Goal: Task Accomplishment & Management: Manage account settings

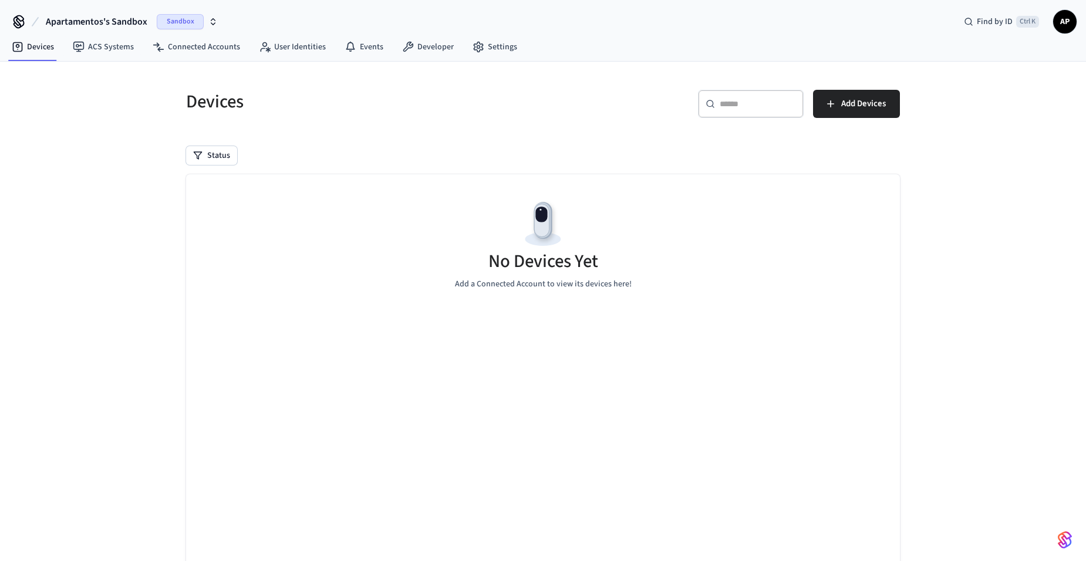
click at [120, 15] on span "Apartamentos's Sandbox" at bounding box center [97, 22] width 102 height 14
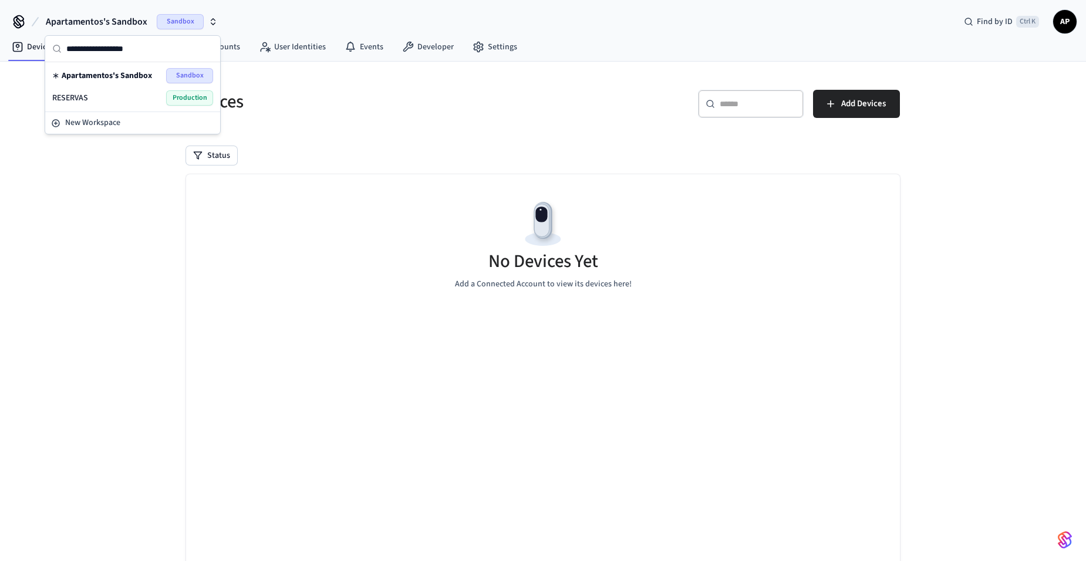
click at [130, 94] on div "RESERVAS Production" at bounding box center [132, 97] width 161 height 15
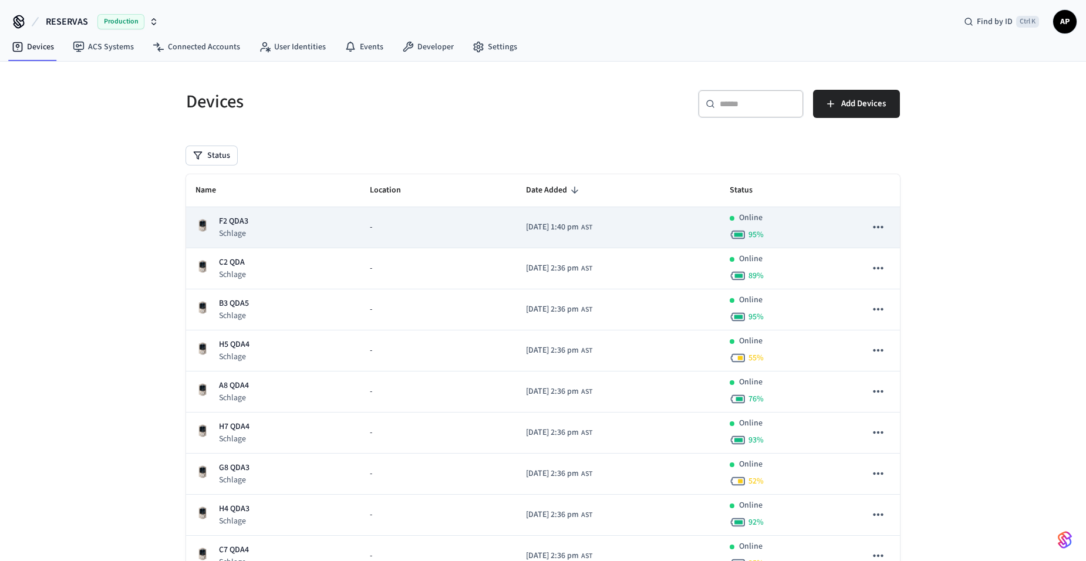
click at [246, 220] on p "F2 QDA3" at bounding box center [233, 221] width 29 height 12
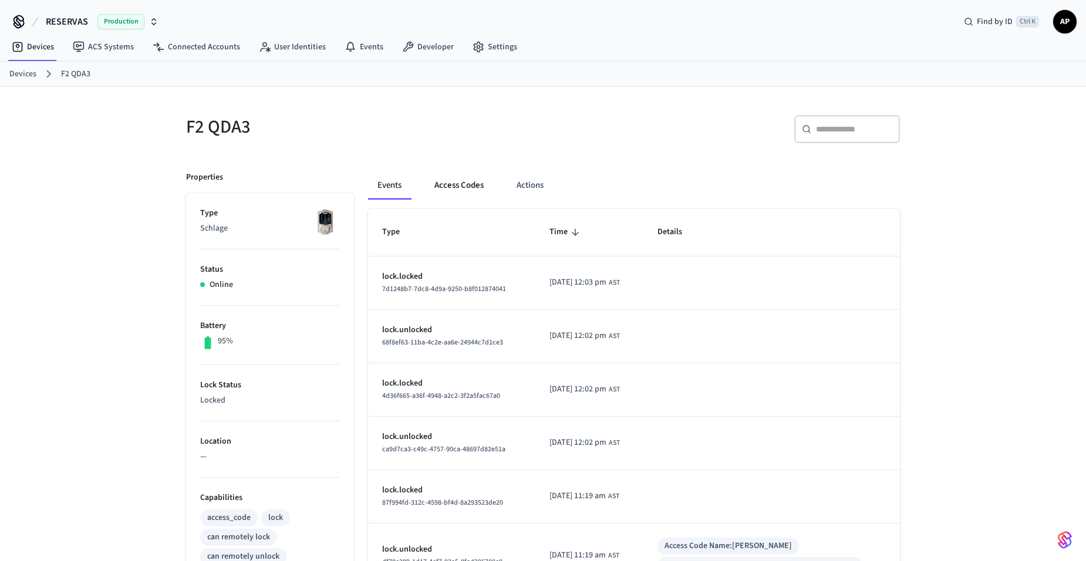
click at [459, 191] on button "Access Codes" at bounding box center [459, 185] width 68 height 28
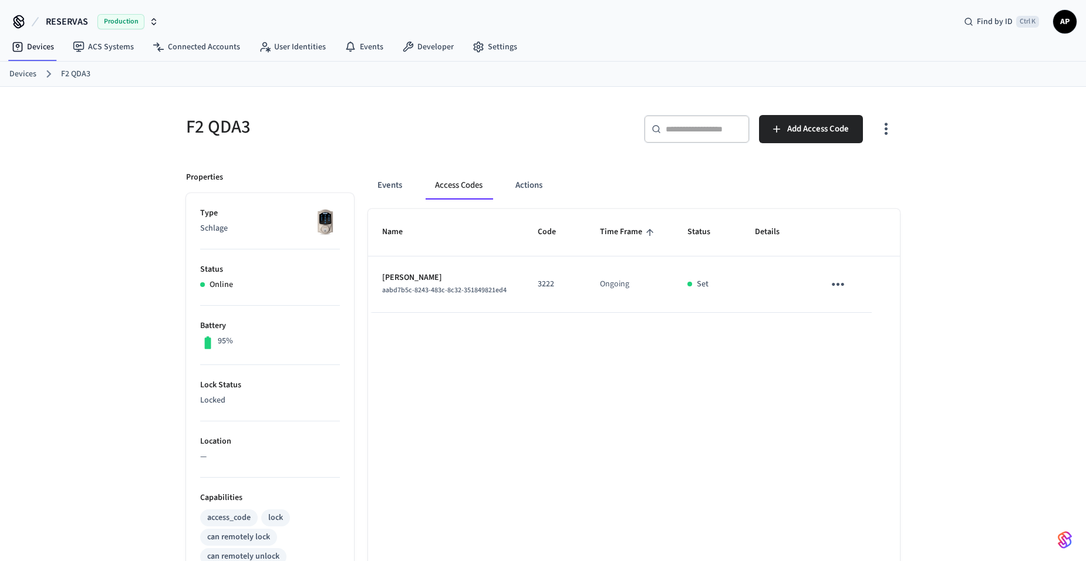
click at [836, 290] on icon "sticky table" at bounding box center [838, 284] width 18 height 18
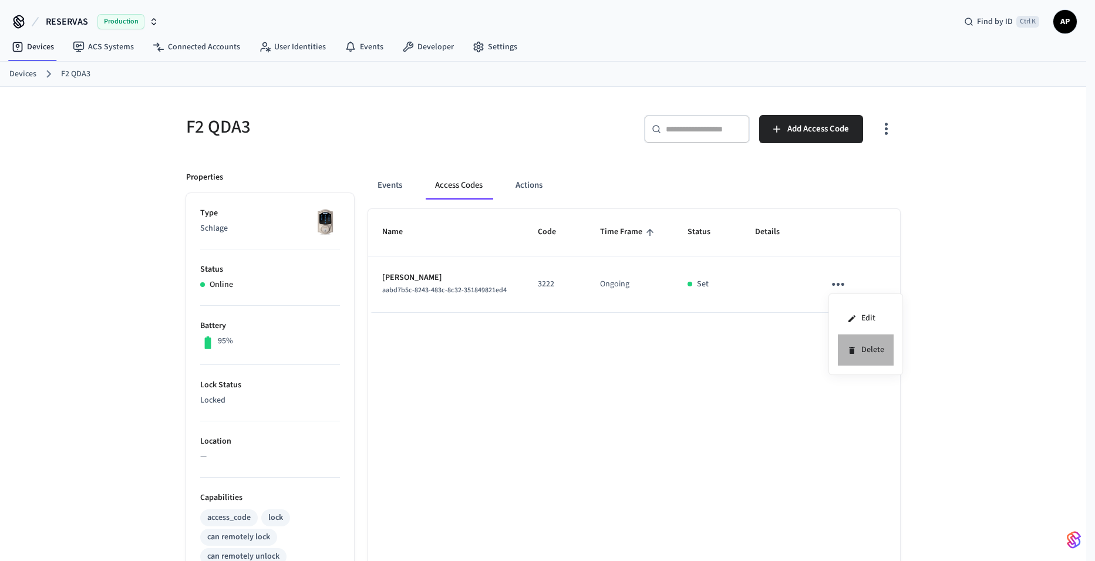
click at [852, 346] on icon at bounding box center [851, 350] width 9 height 9
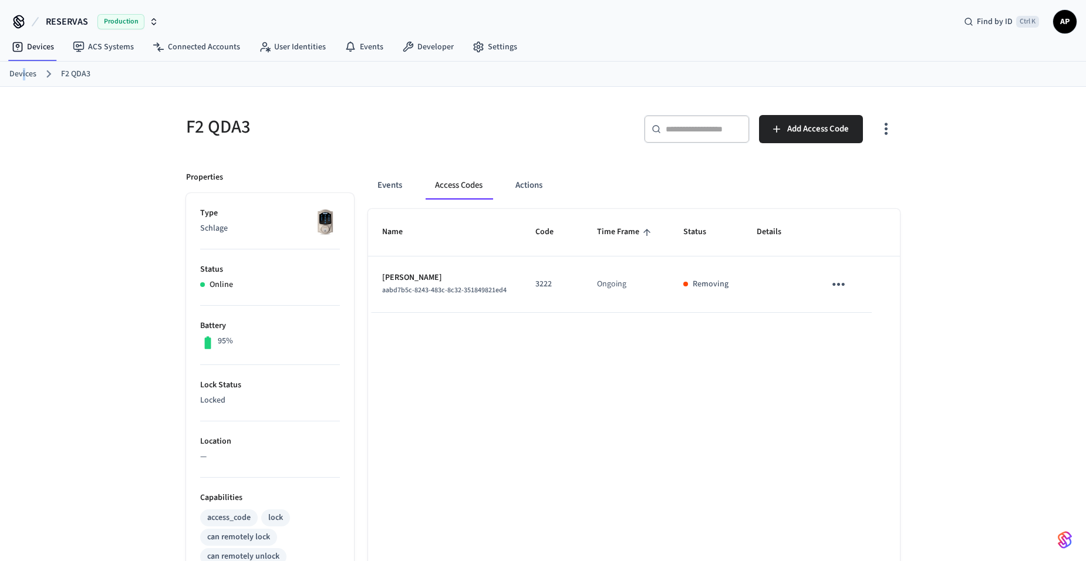
click at [23, 70] on link "Devices" at bounding box center [22, 74] width 27 height 12
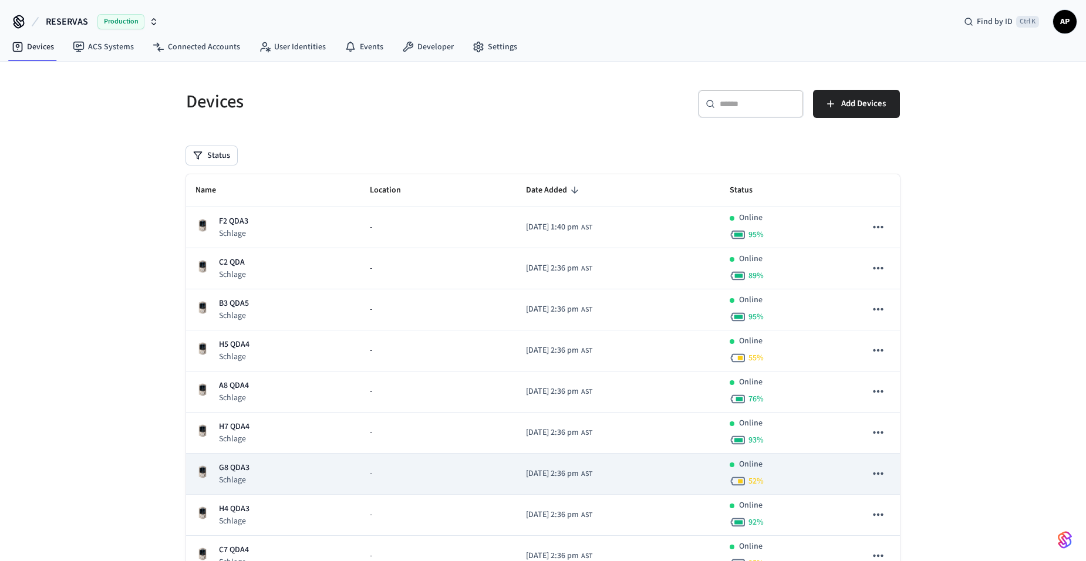
click at [232, 461] on td "G8 QDA3 Schlage" at bounding box center [273, 474] width 174 height 41
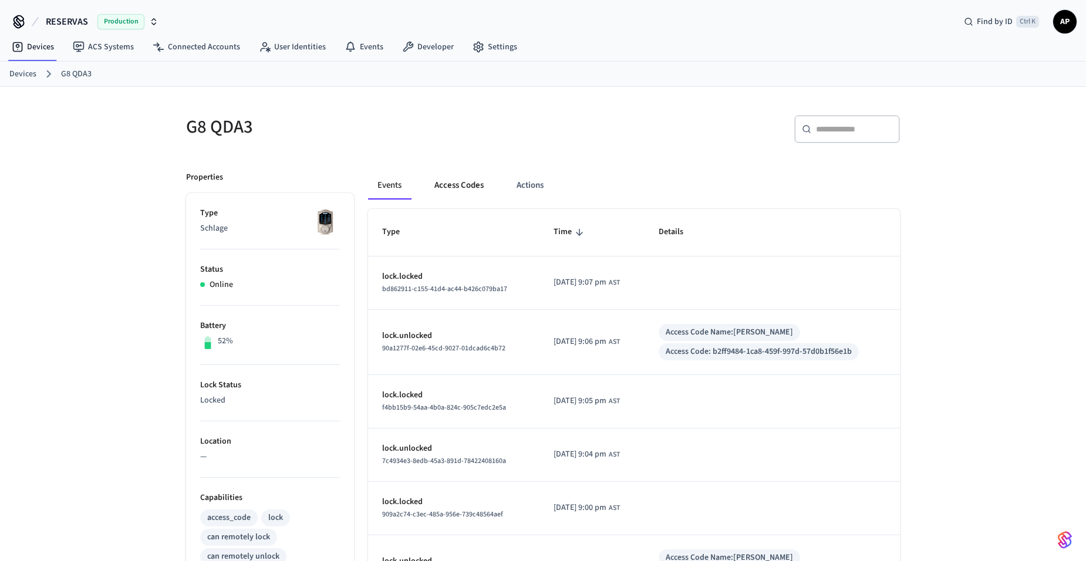
click at [462, 185] on button "Access Codes" at bounding box center [459, 185] width 68 height 28
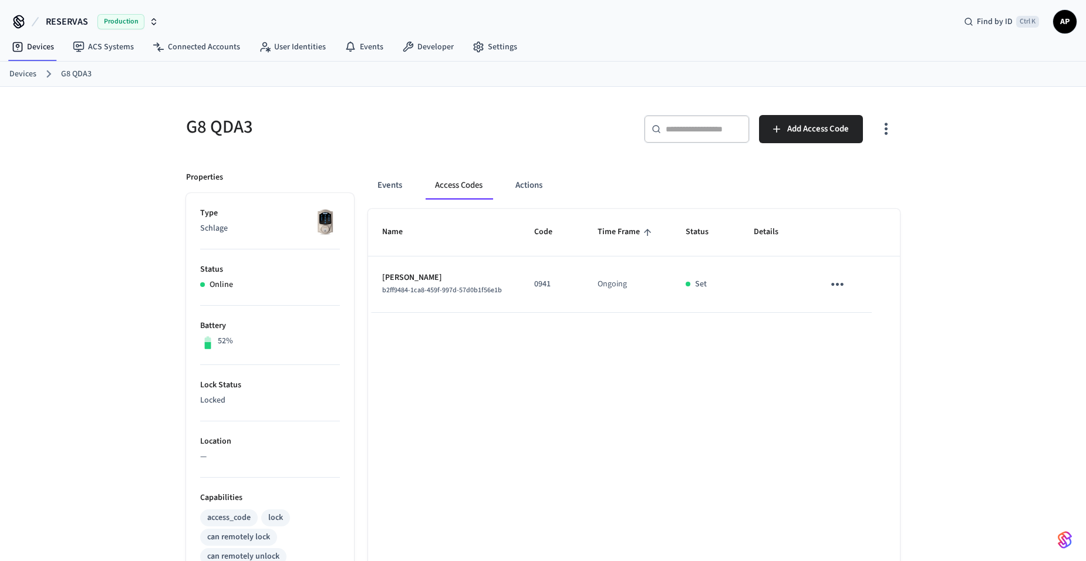
click at [840, 285] on icon "sticky table" at bounding box center [837, 284] width 18 height 18
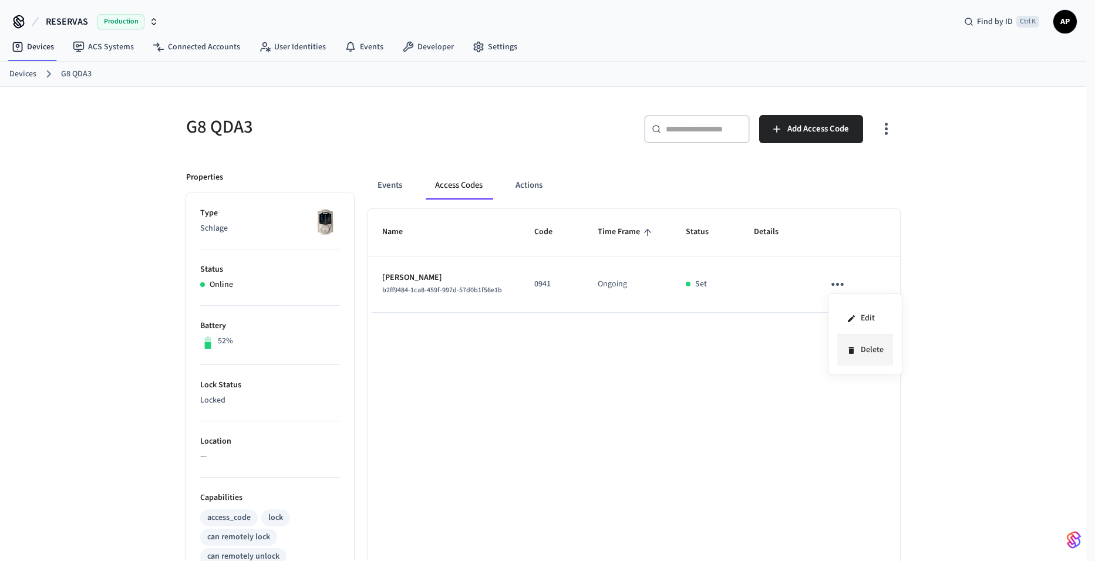
click at [855, 353] on icon at bounding box center [850, 350] width 9 height 9
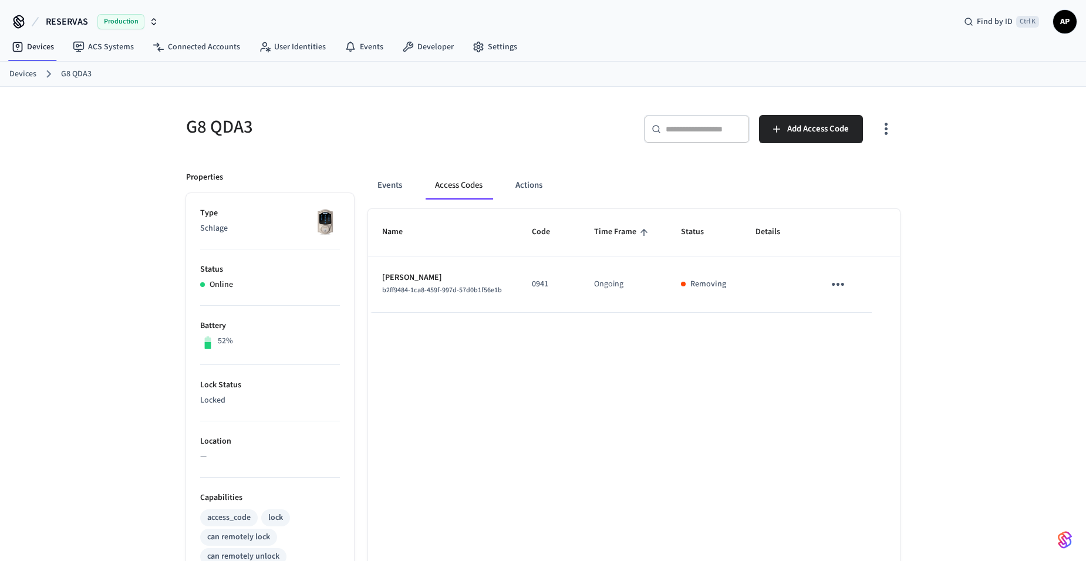
click at [27, 71] on link "Devices" at bounding box center [22, 74] width 27 height 12
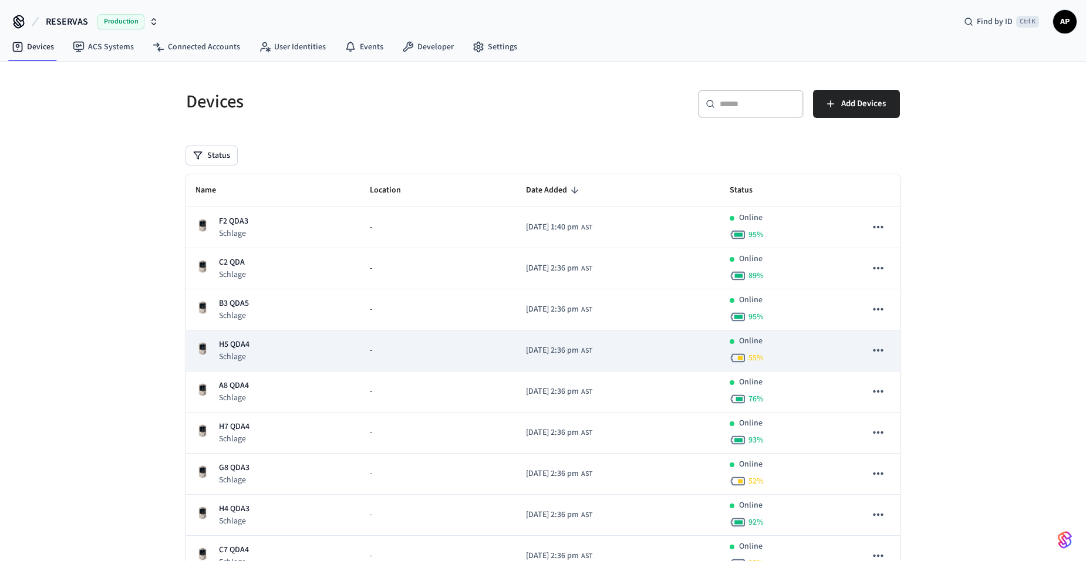
click at [254, 348] on div "H5 QDA4 Schlage" at bounding box center [273, 351] width 156 height 24
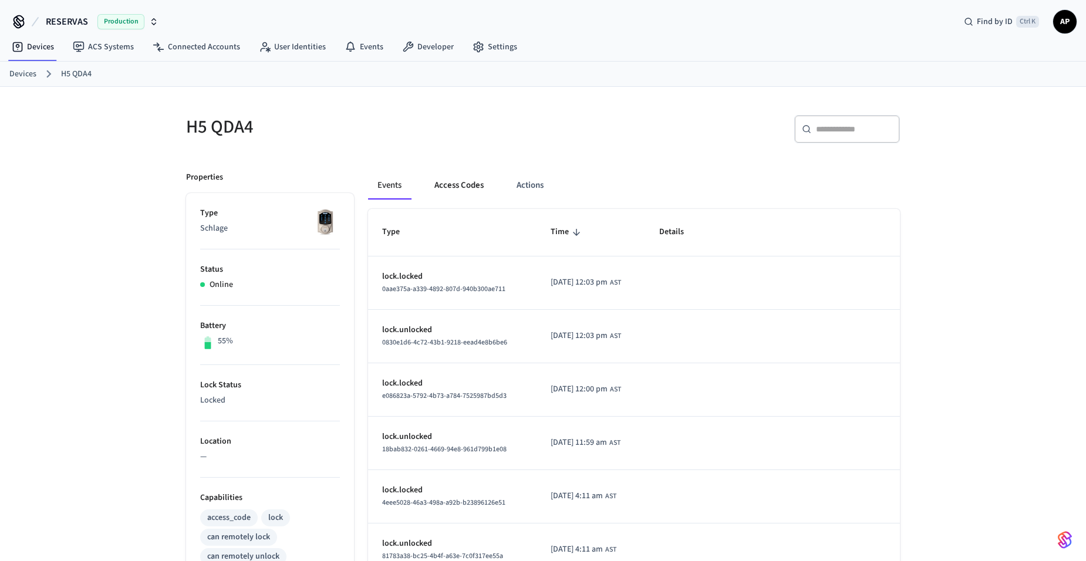
click at [474, 185] on button "Access Codes" at bounding box center [459, 185] width 68 height 28
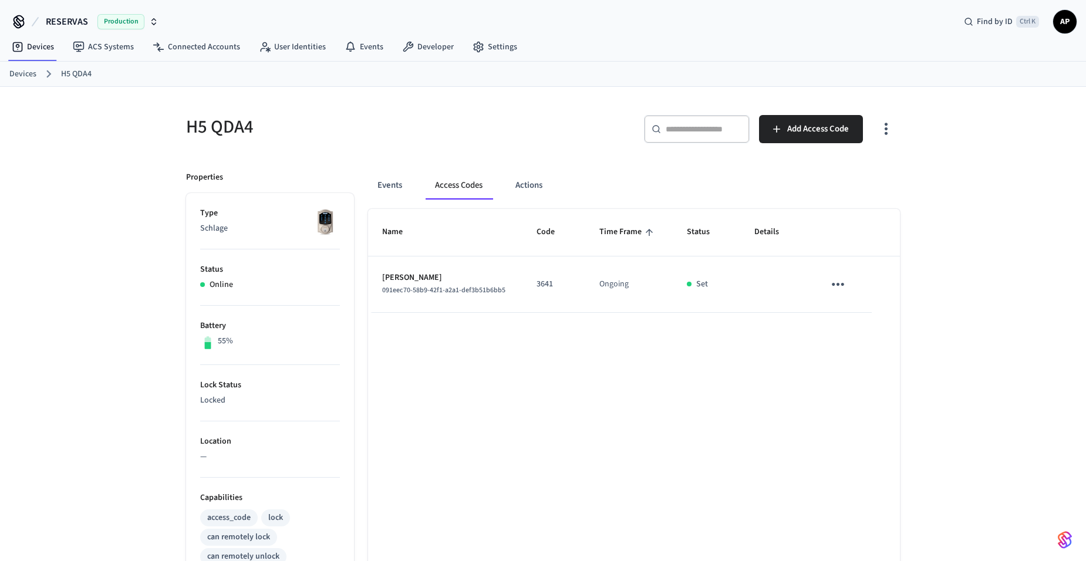
click at [823, 288] on td "sticky table" at bounding box center [841, 284] width 62 height 56
click at [832, 286] on icon "sticky table" at bounding box center [838, 284] width 18 height 18
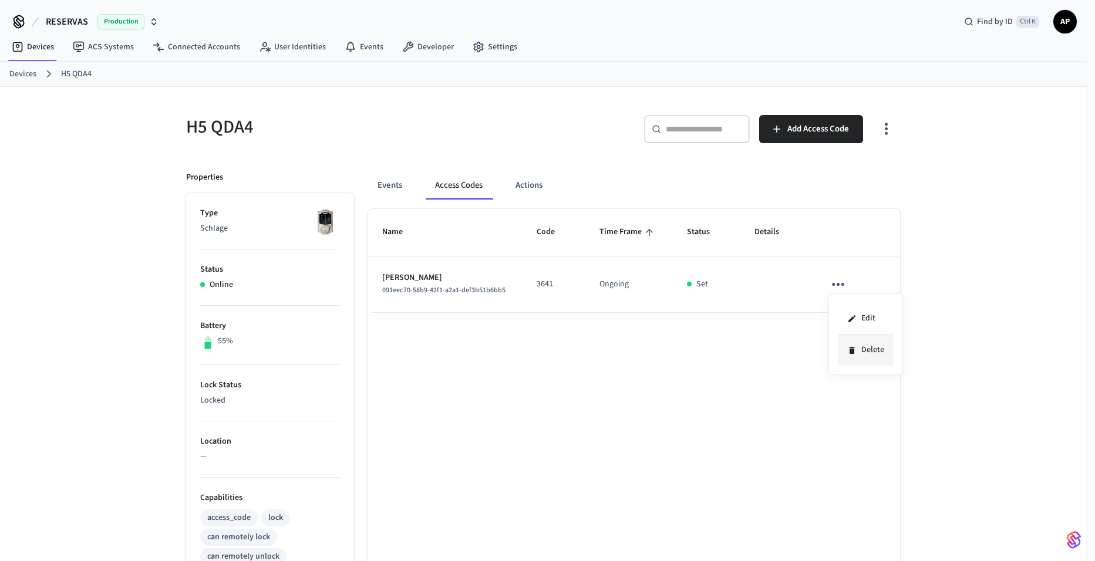
click at [873, 353] on li "Delete" at bounding box center [866, 350] width 56 height 31
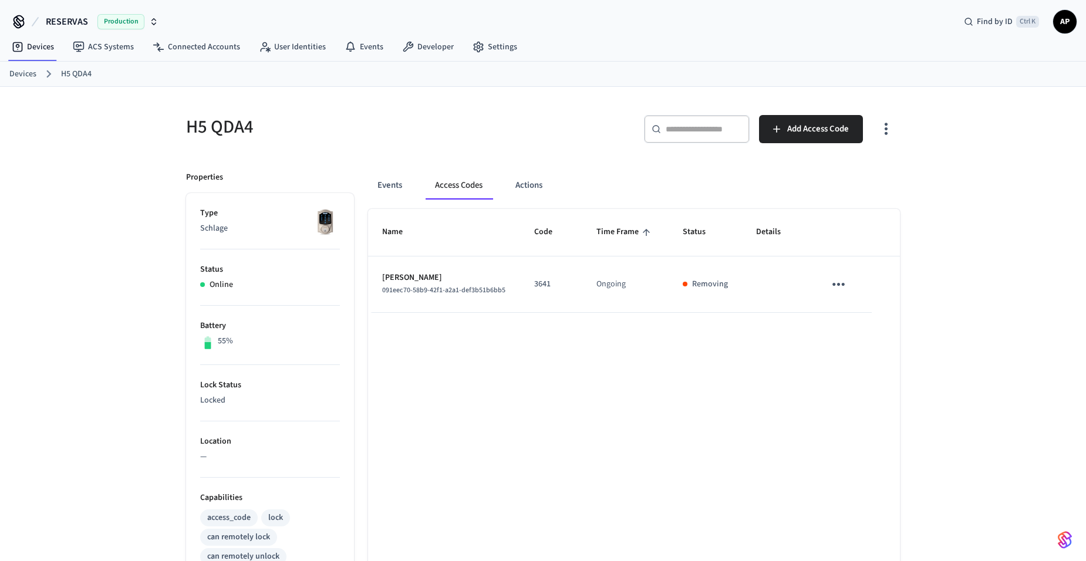
click at [28, 70] on link "Devices" at bounding box center [22, 74] width 27 height 12
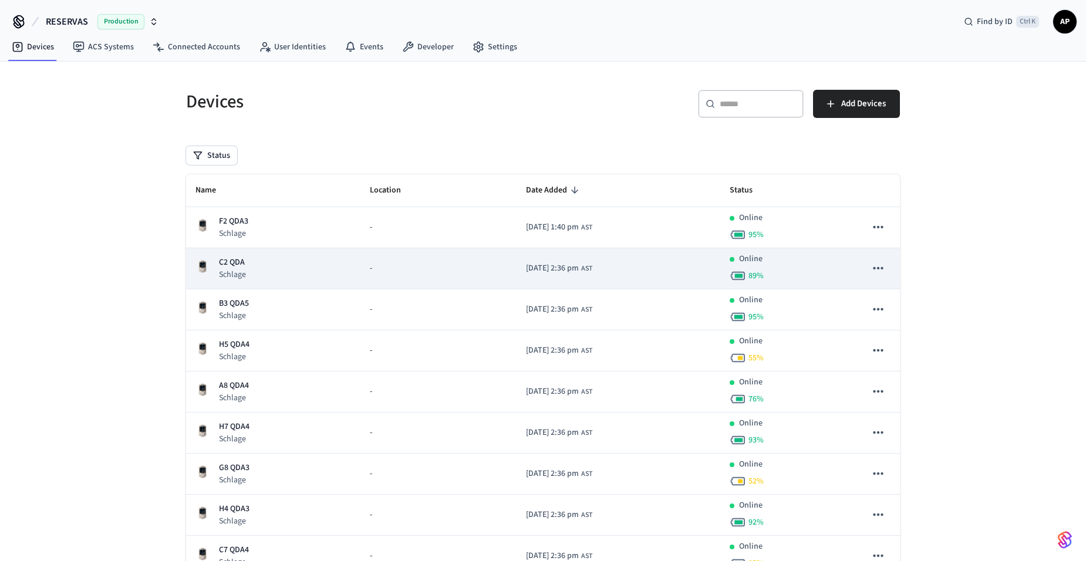
scroll to position [59, 0]
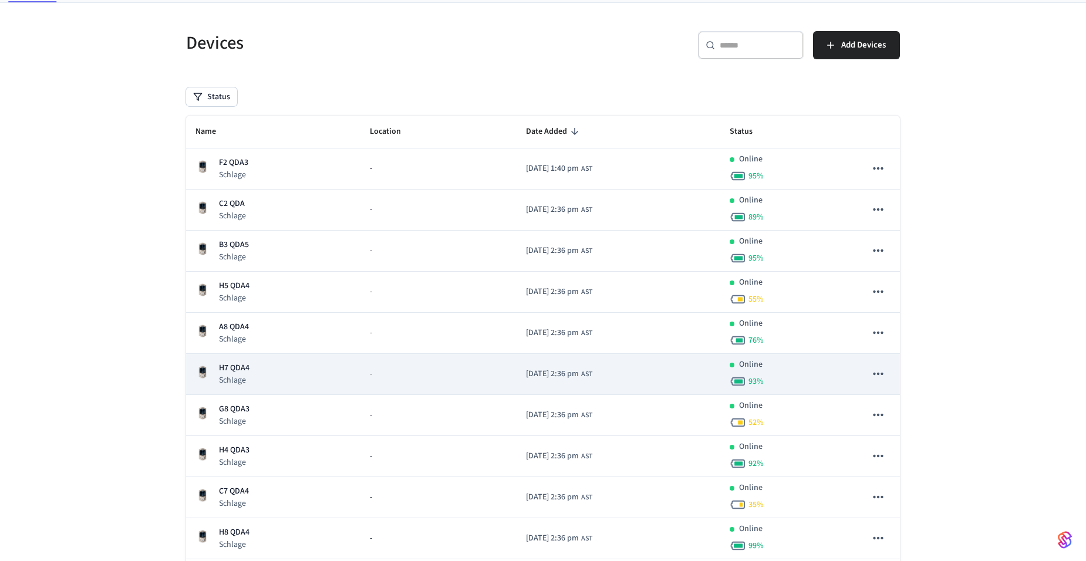
click at [234, 367] on p "H7 QDA4" at bounding box center [234, 368] width 31 height 12
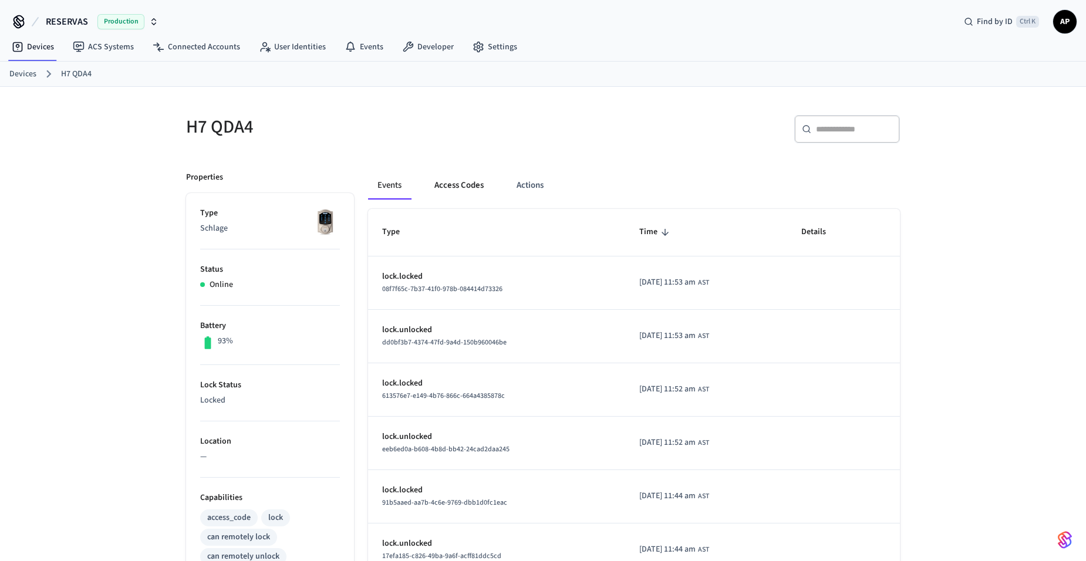
click at [457, 182] on button "Access Codes" at bounding box center [459, 185] width 68 height 28
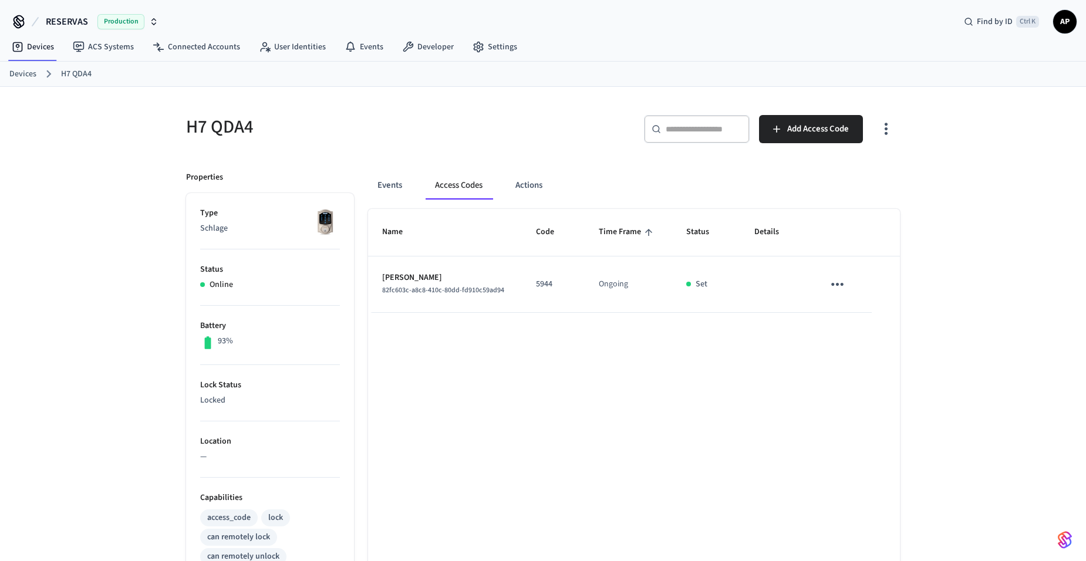
click at [827, 285] on button "sticky table" at bounding box center [837, 285] width 28 height 28
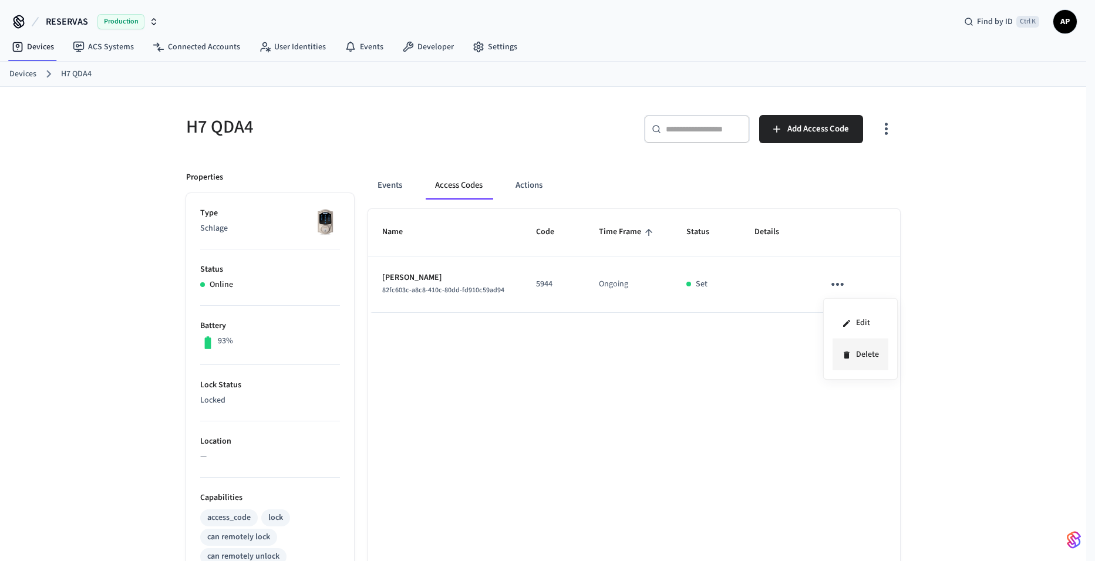
click at [852, 360] on li "Delete" at bounding box center [860, 354] width 56 height 31
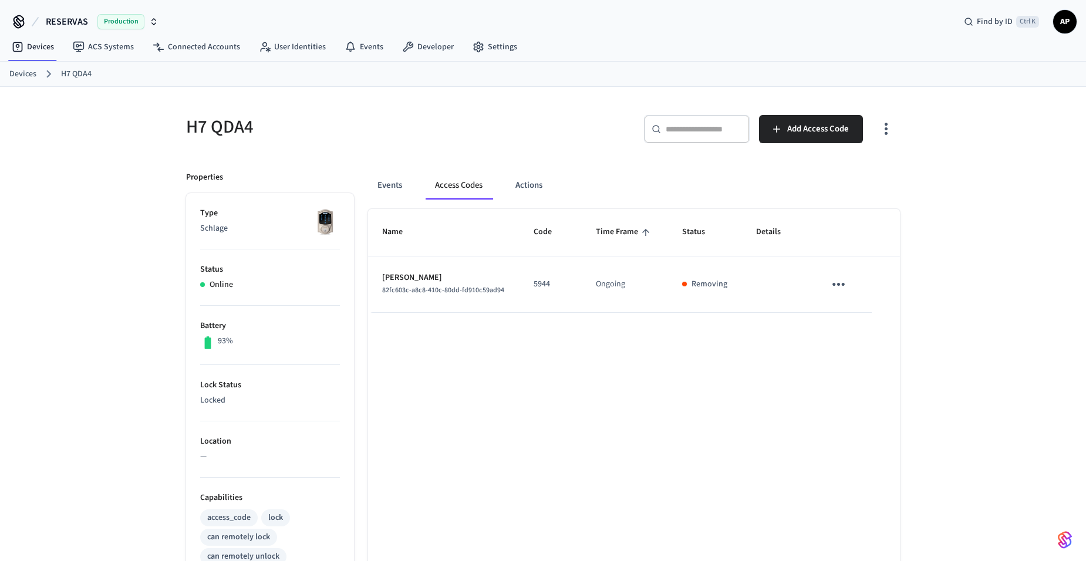
click at [22, 79] on link "Devices" at bounding box center [22, 74] width 27 height 12
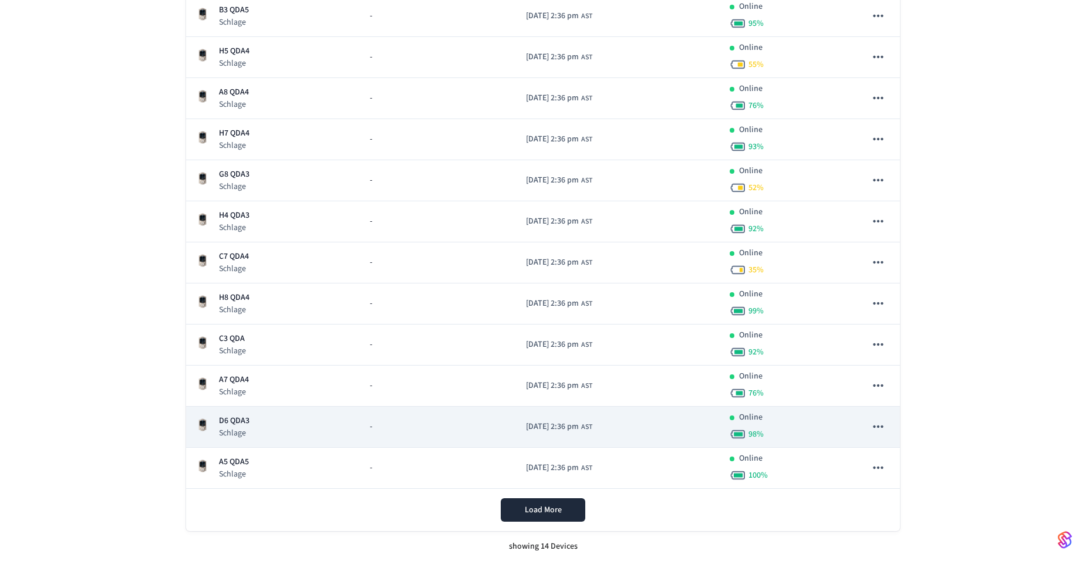
scroll to position [295, 0]
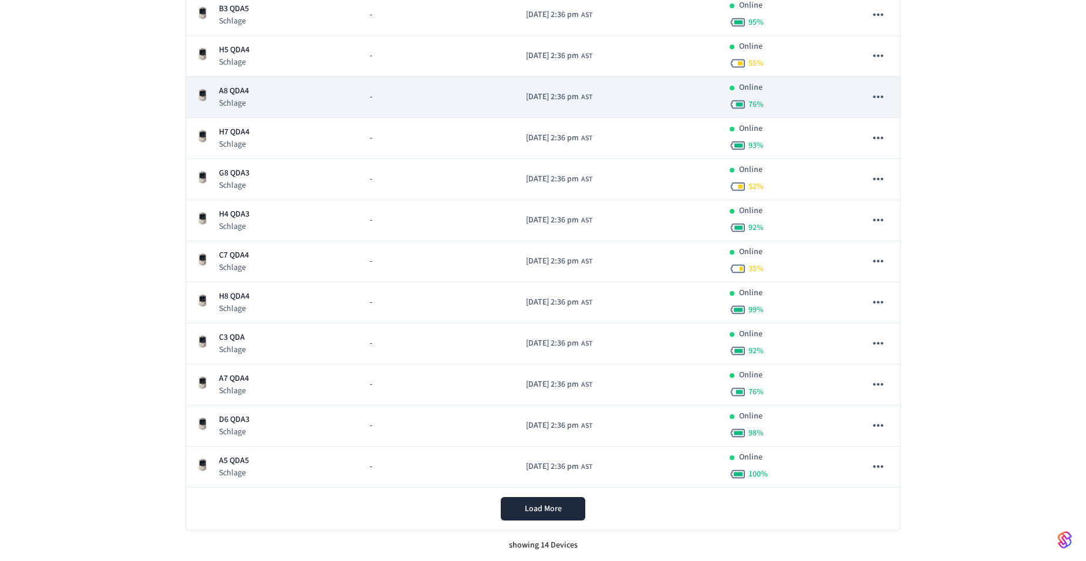
click at [240, 97] on p "A8 QDA4" at bounding box center [234, 91] width 30 height 12
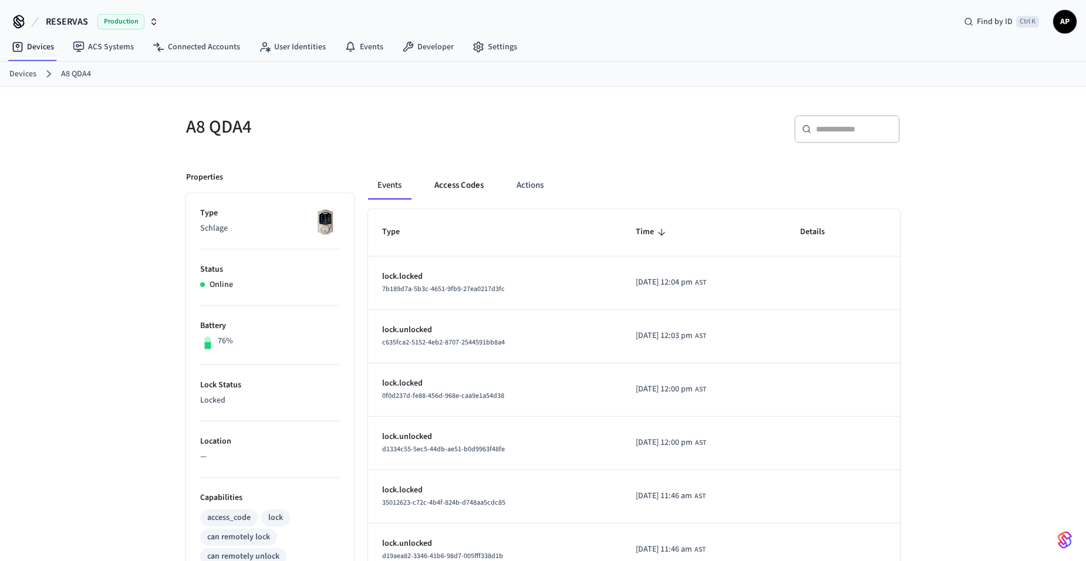
click at [459, 187] on button "Access Codes" at bounding box center [459, 185] width 68 height 28
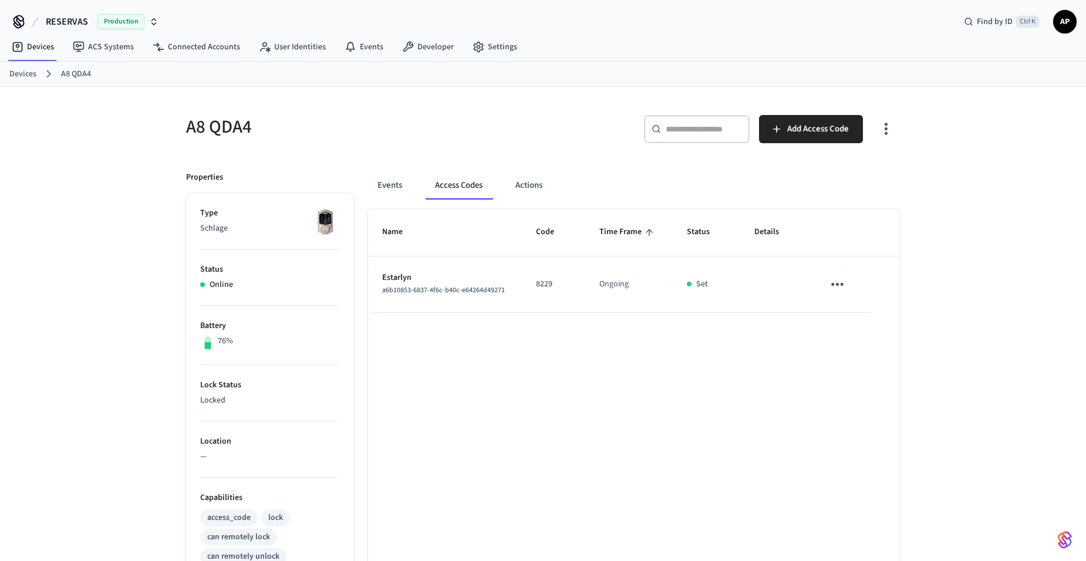
click at [838, 281] on icon "sticky table" at bounding box center [837, 284] width 18 height 18
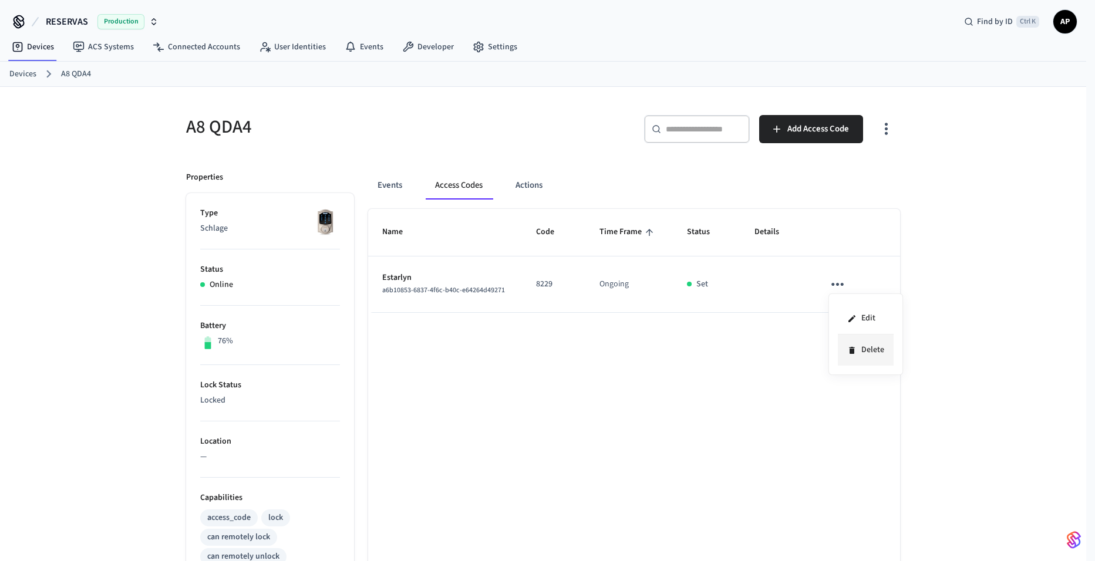
click at [859, 349] on li "Delete" at bounding box center [866, 350] width 56 height 31
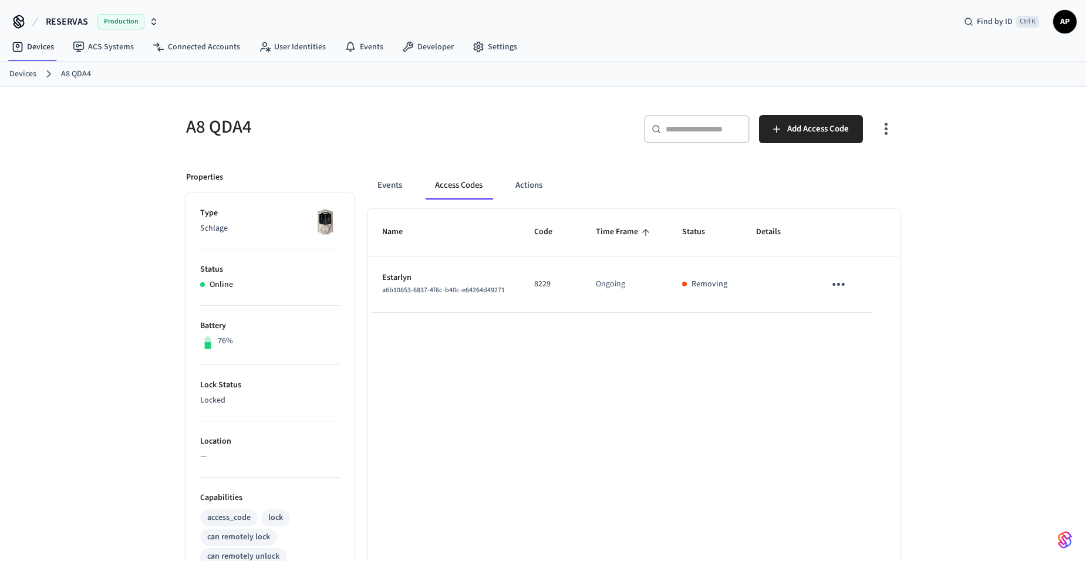
click at [32, 72] on link "Devices" at bounding box center [22, 74] width 27 height 12
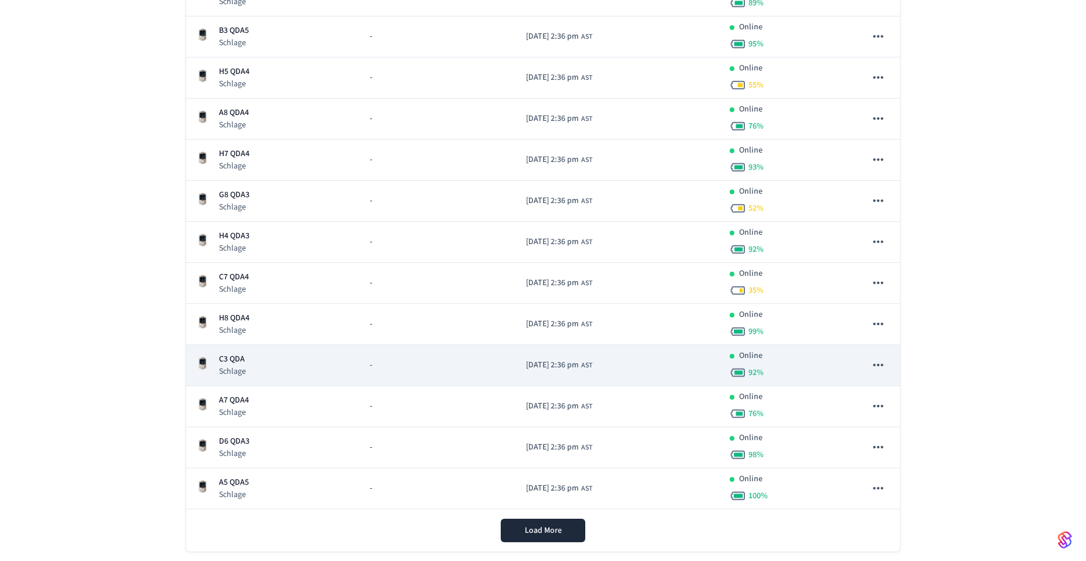
scroll to position [293, 0]
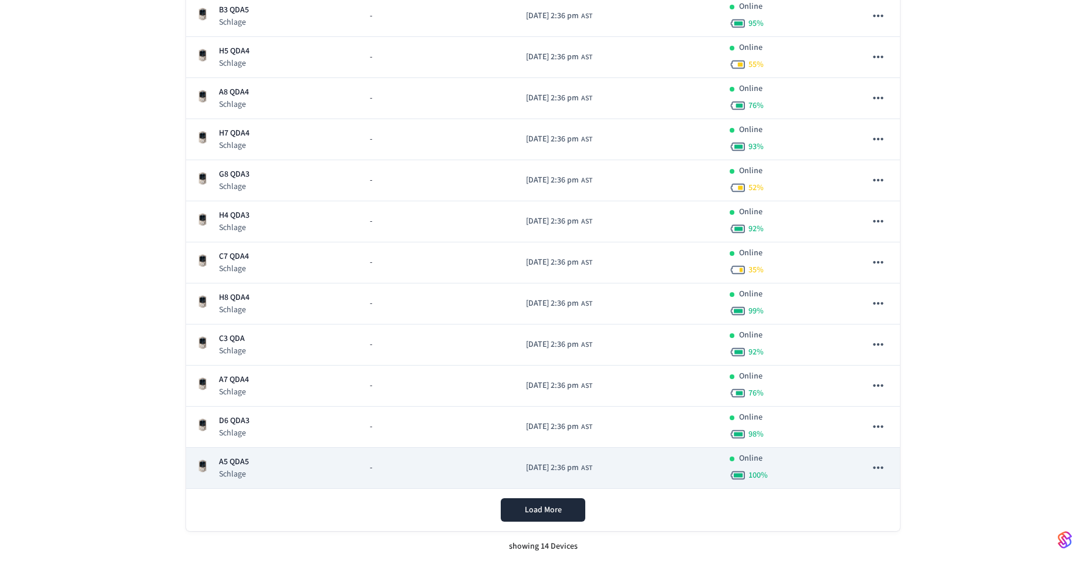
click at [230, 458] on p "A5 QDA5" at bounding box center [234, 462] width 30 height 12
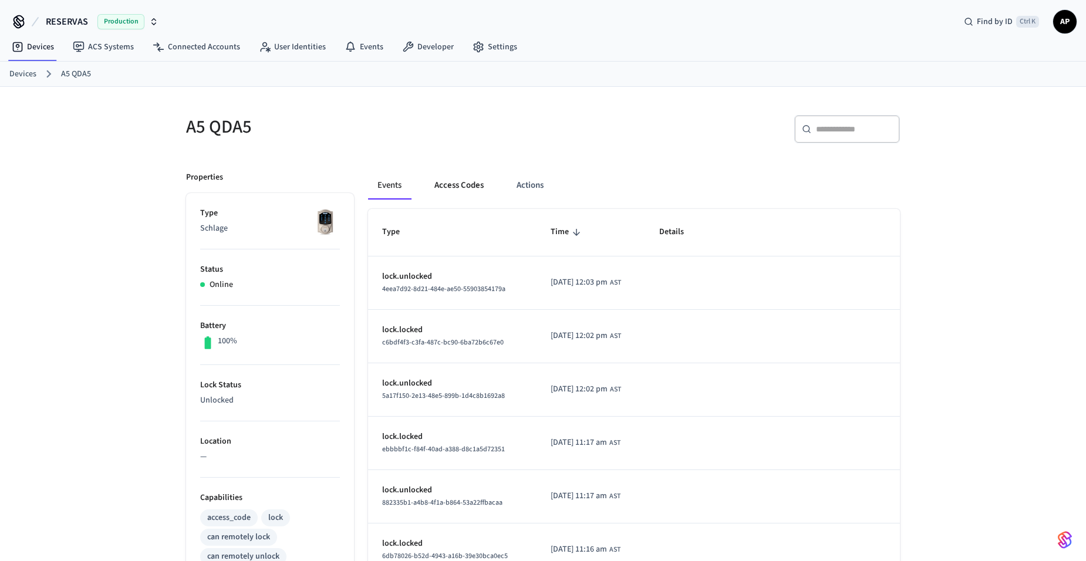
click at [463, 185] on button "Access Codes" at bounding box center [459, 185] width 68 height 28
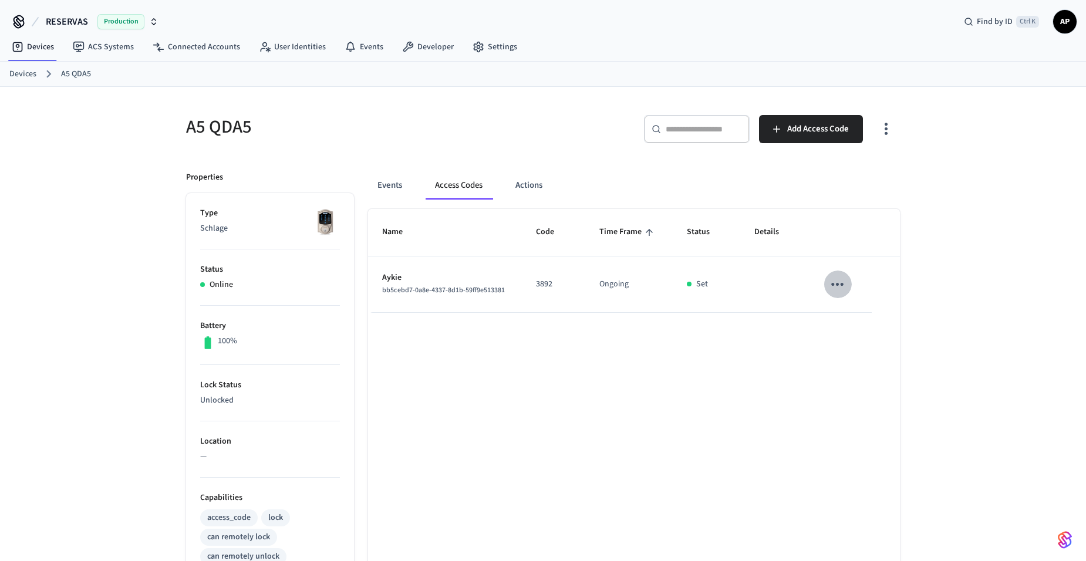
click at [846, 287] on icon "sticky table" at bounding box center [837, 284] width 18 height 18
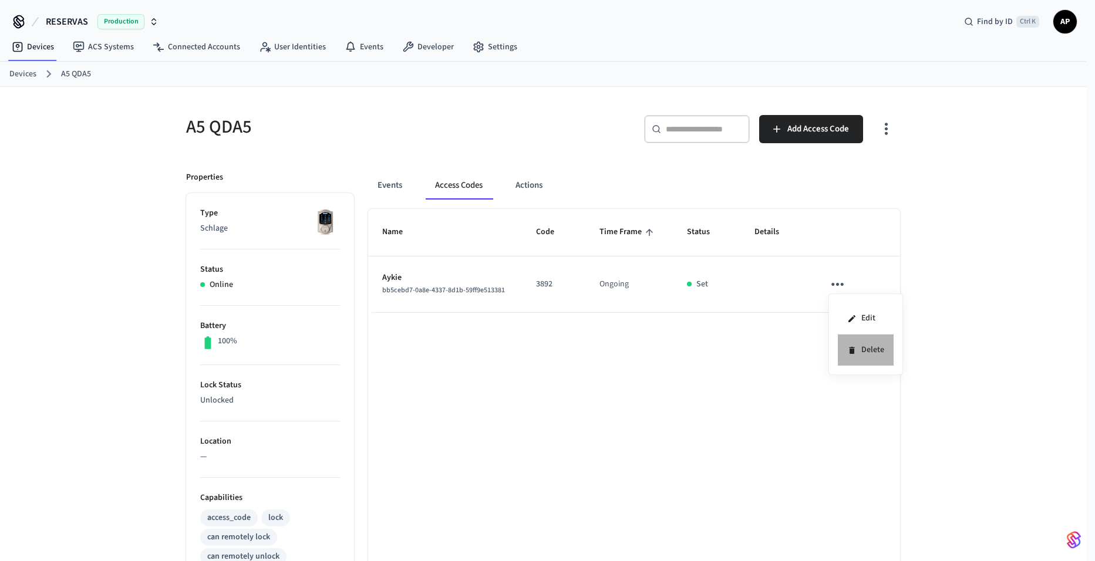
click at [867, 349] on li "Delete" at bounding box center [866, 350] width 56 height 31
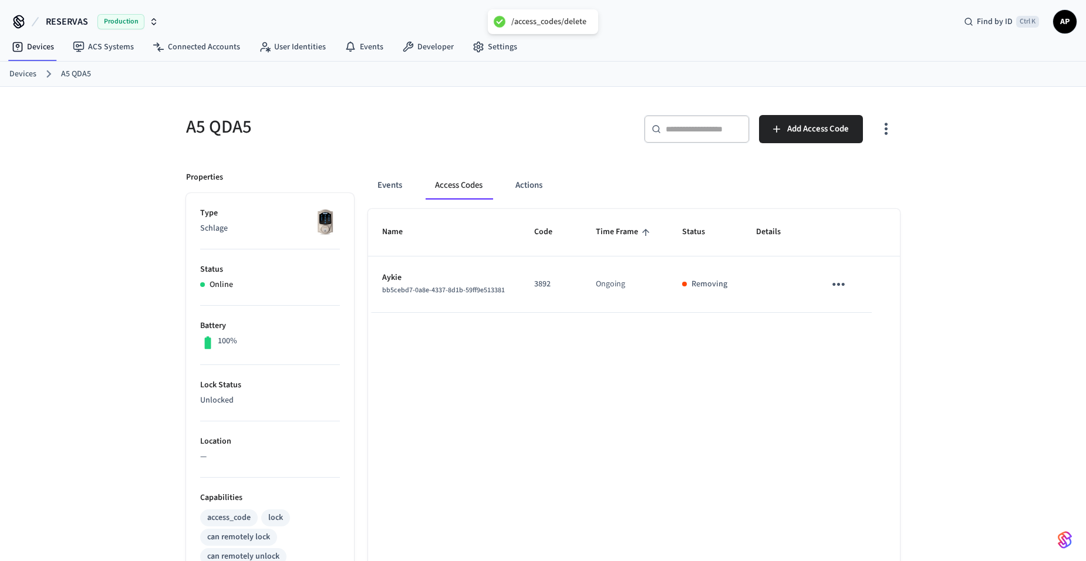
click at [27, 74] on link "Devices" at bounding box center [22, 74] width 27 height 12
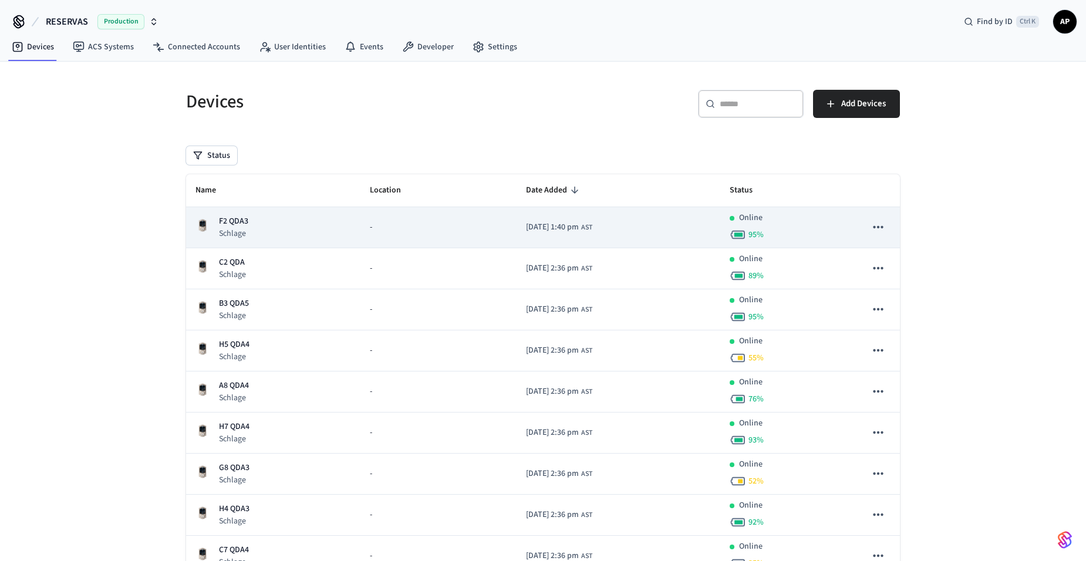
click at [220, 208] on td "F2 QDA3 Schlage" at bounding box center [273, 227] width 174 height 41
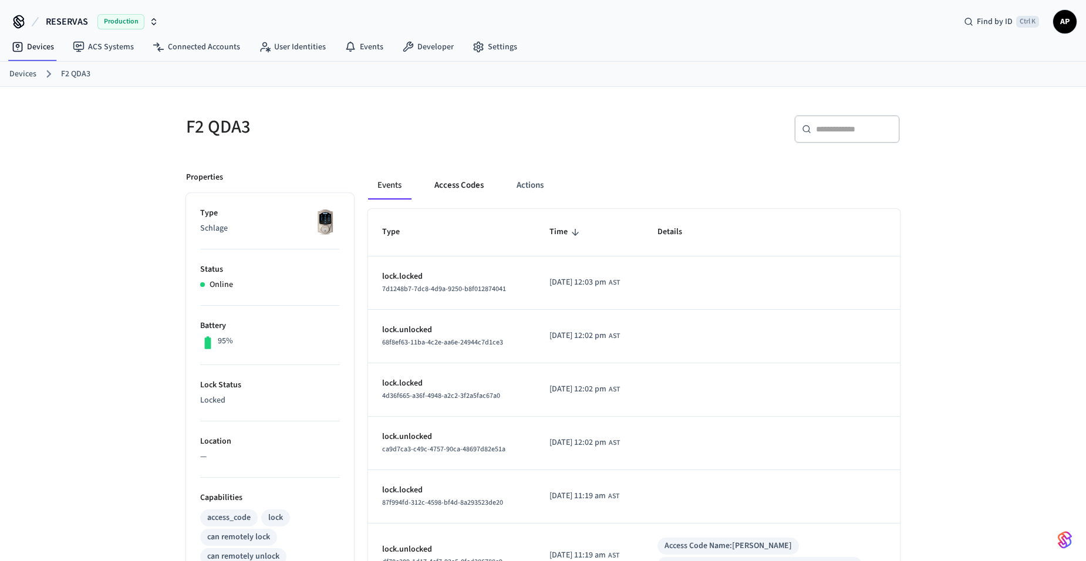
click at [472, 181] on button "Access Codes" at bounding box center [459, 185] width 68 height 28
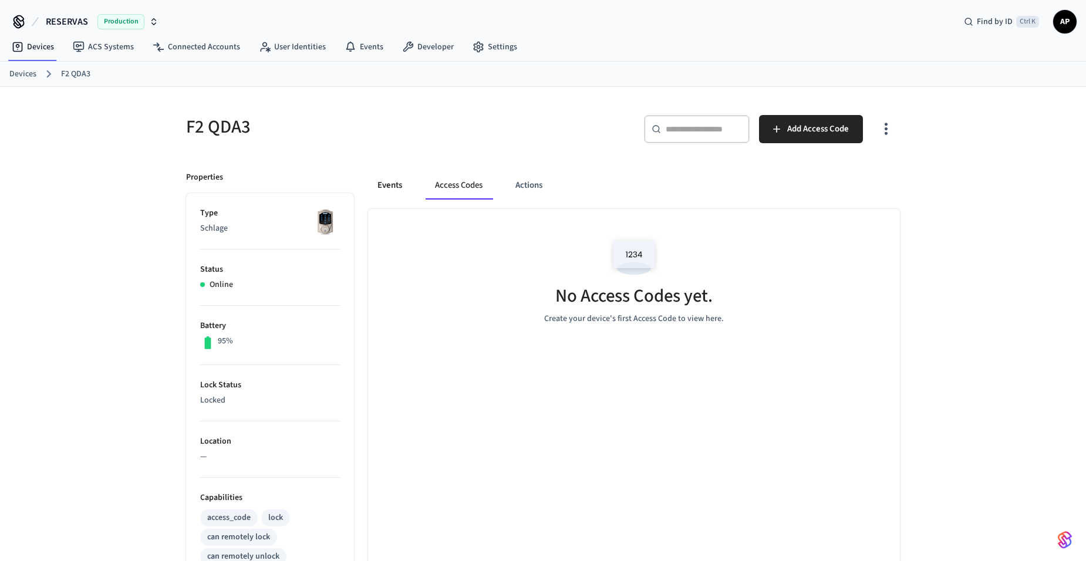
click at [397, 185] on button "Events" at bounding box center [389, 185] width 43 height 28
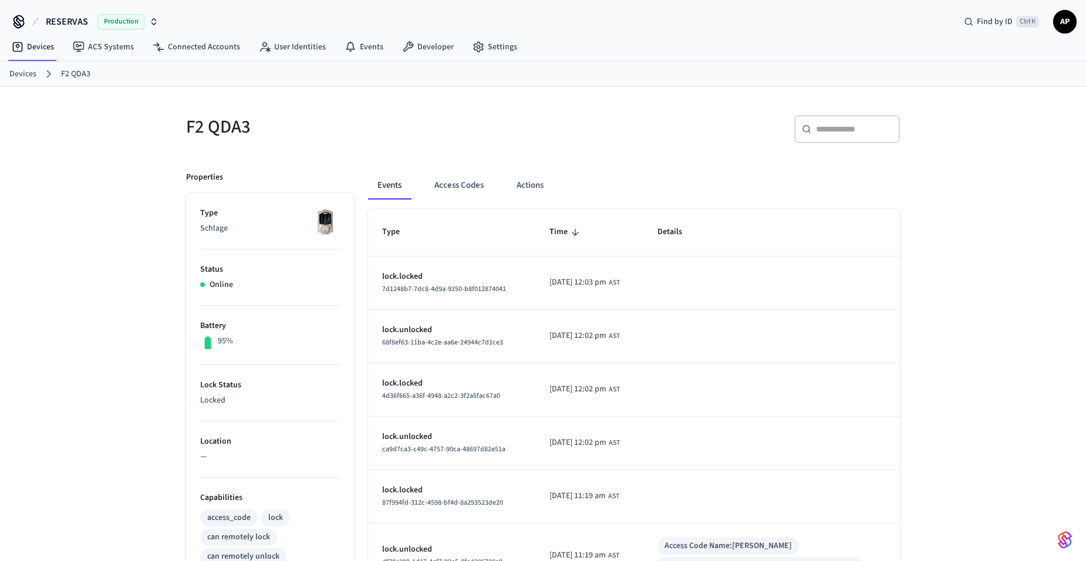
click at [29, 73] on link "Devices" at bounding box center [22, 74] width 27 height 12
